Goal: Find contact information: Find contact information

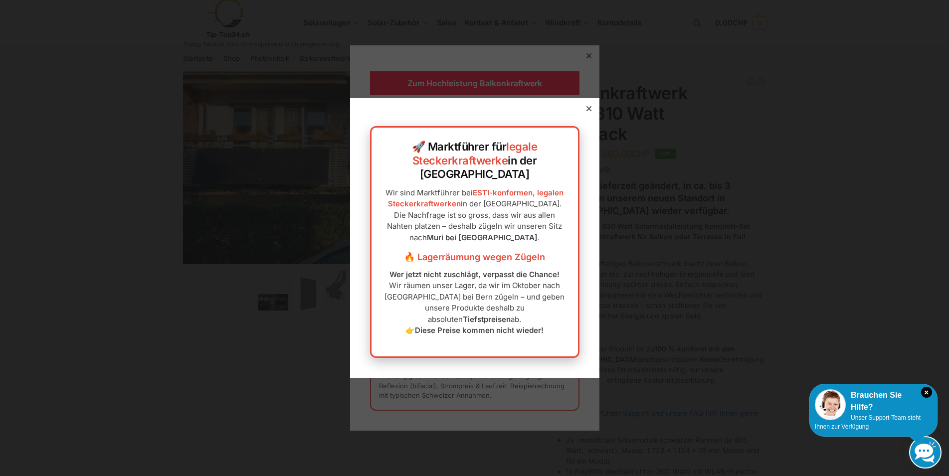
click at [584, 113] on div at bounding box center [588, 108] width 9 height 9
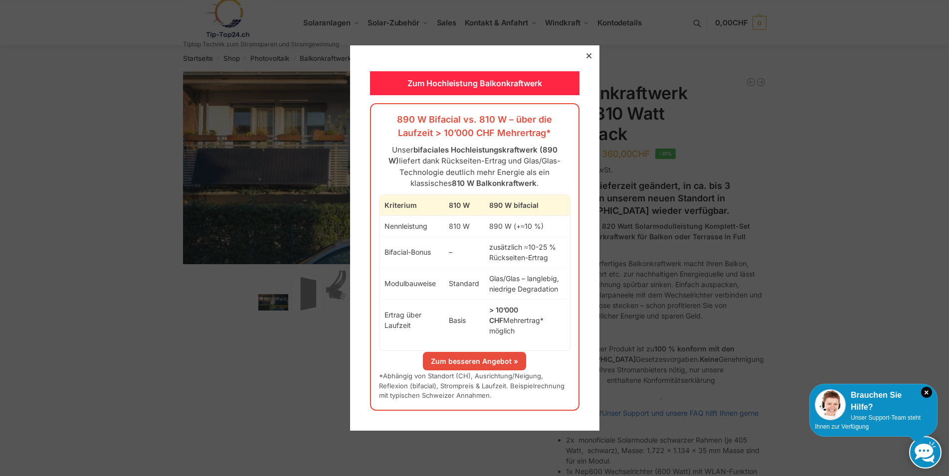
click at [586, 58] on icon at bounding box center [588, 55] width 5 height 5
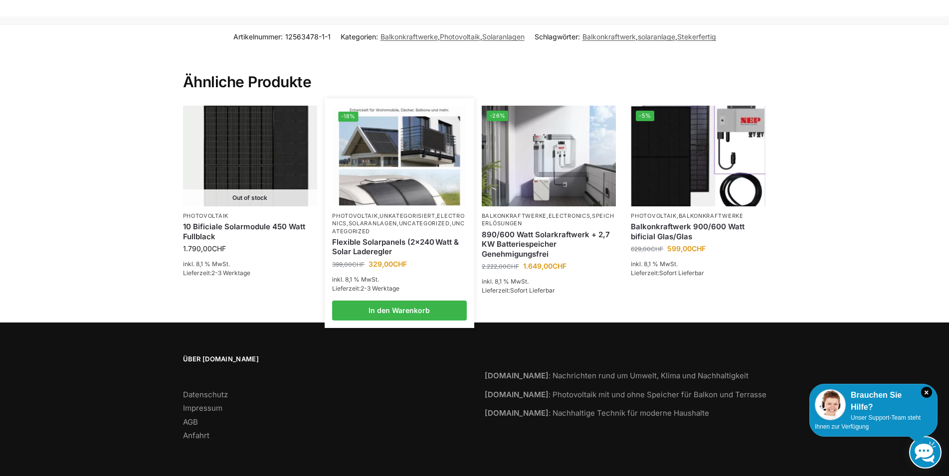
scroll to position [1577, 0]
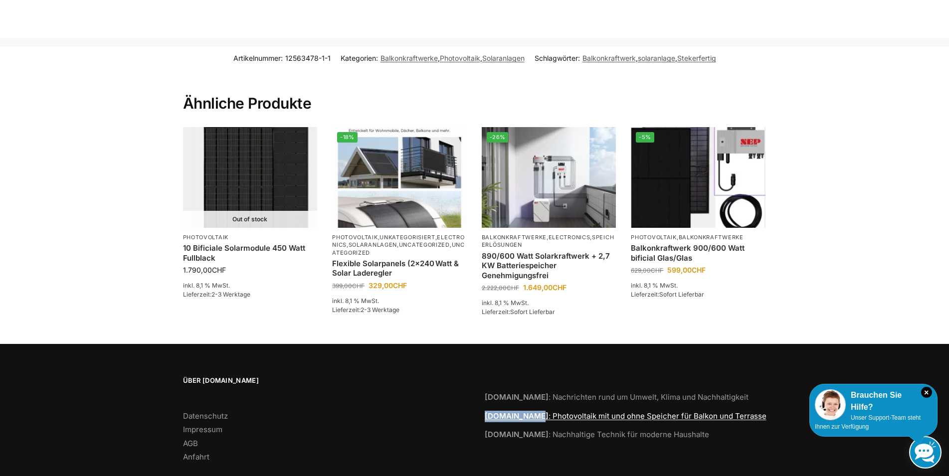
drag, startPoint x: 478, startPoint y: 394, endPoint x: 530, endPoint y: 394, distance: 52.3
click at [531, 394] on div "Nachhaltiger24.ch : Nachrichten rund um Umwelt, Klima und Nachhaltigkeit Tip-To…" at bounding box center [626, 421] width 302 height 90
copy strong "[DOMAIN_NAME]"
click at [220, 425] on link "Impressum" at bounding box center [202, 429] width 39 height 9
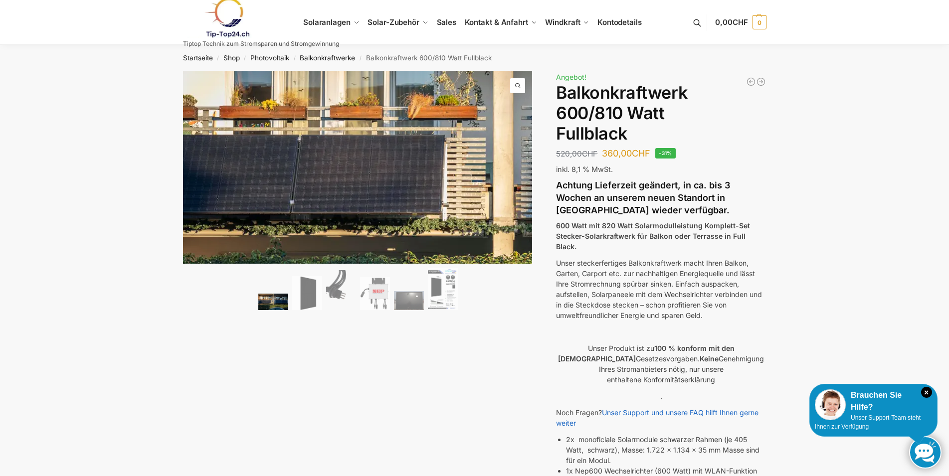
scroll to position [0, 0]
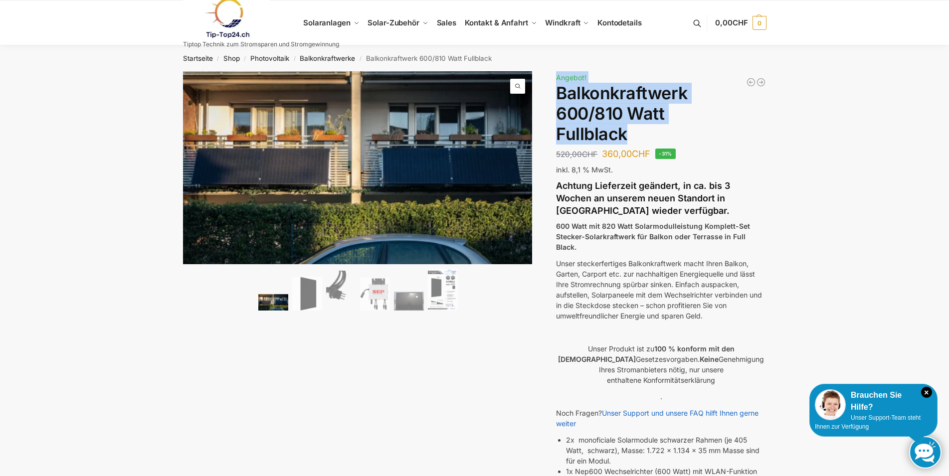
drag, startPoint x: 555, startPoint y: 89, endPoint x: 659, endPoint y: 138, distance: 115.1
click at [659, 138] on div "🔍 Previous Next Beschreibung Zusätzliche Informationen 520,00 CHF Ursprüngliche…" at bounding box center [474, 445] width 625 height 748
copy div "890/600 Watt Solarkraftwerk + 2,7 KW Batteriespeicher Genehmigungsfrei 2.222,00…"
click at [604, 121] on h1 "Balkonkraftwerk 600/810 Watt Fullblack" at bounding box center [661, 113] width 210 height 61
drag, startPoint x: 628, startPoint y: 138, endPoint x: 558, endPoint y: 100, distance: 79.4
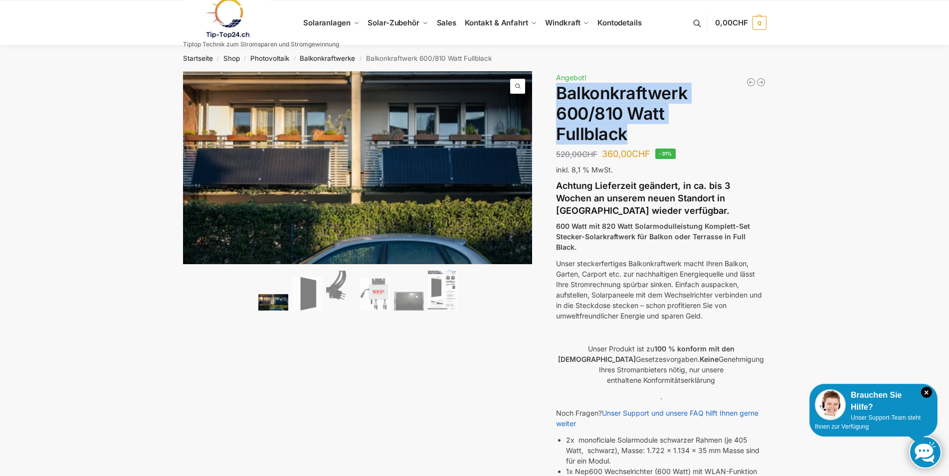
click at [558, 100] on h1 "Balkonkraftwerk 600/810 Watt Fullblack" at bounding box center [661, 113] width 210 height 61
copy h1 "Balkonkraftwerk 600/810 Watt Fullblack"
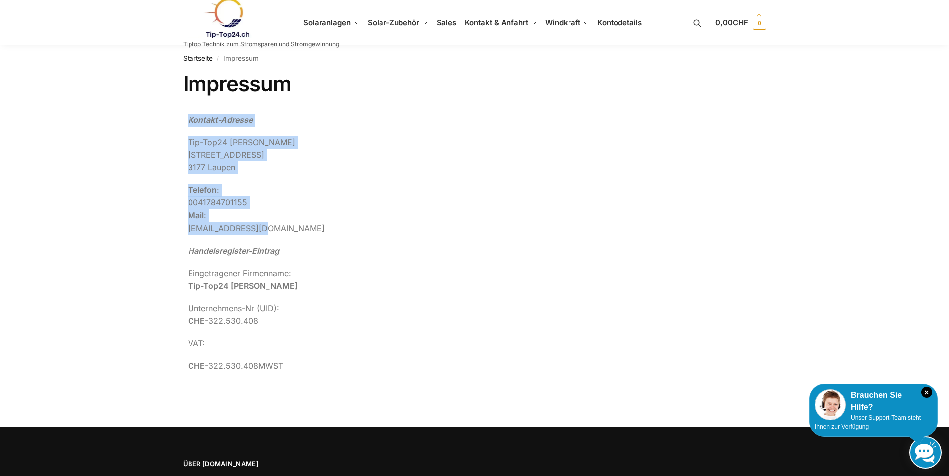
drag, startPoint x: 189, startPoint y: 118, endPoint x: 306, endPoint y: 225, distance: 158.7
click at [306, 225] on div "Kontakt-Adresse Tip-Top24 [GEOGRAPHIC_DATA][STREET_ADDRESS] Telefon : [PHONE_NU…" at bounding box center [474, 243] width 573 height 259
copy div "Kontakt-Adresse Tip-Top24 [GEOGRAPHIC_DATA][STREET_ADDRESS] Telefon : [PHONE_NU…"
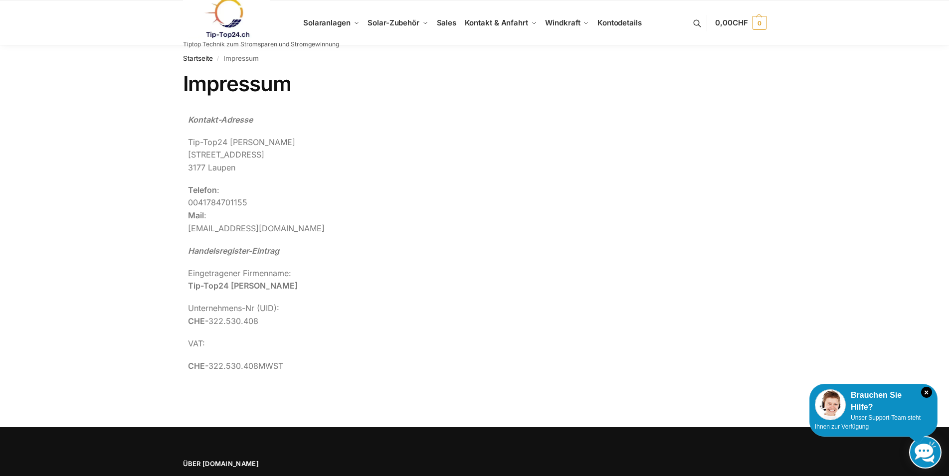
click at [391, 388] on div "Impressum Kontakt-Adresse Tip-Top24 [GEOGRAPHIC_DATA][STREET_ADDRESS] Telefon :…" at bounding box center [474, 237] width 625 height 332
drag, startPoint x: 231, startPoint y: 287, endPoint x: 295, endPoint y: 287, distance: 63.8
click at [295, 287] on p "Eingetragener Firmenname: Tip-Top24 [PERSON_NAME]" at bounding box center [474, 279] width 573 height 25
copy strong "[PERSON_NAME]"
click at [603, 259] on div "Kontakt-Adresse Tip-Top24 [GEOGRAPHIC_DATA][STREET_ADDRESS] Telefon : [PHONE_NU…" at bounding box center [474, 243] width 573 height 259
